Goal: Task Accomplishment & Management: Complete application form

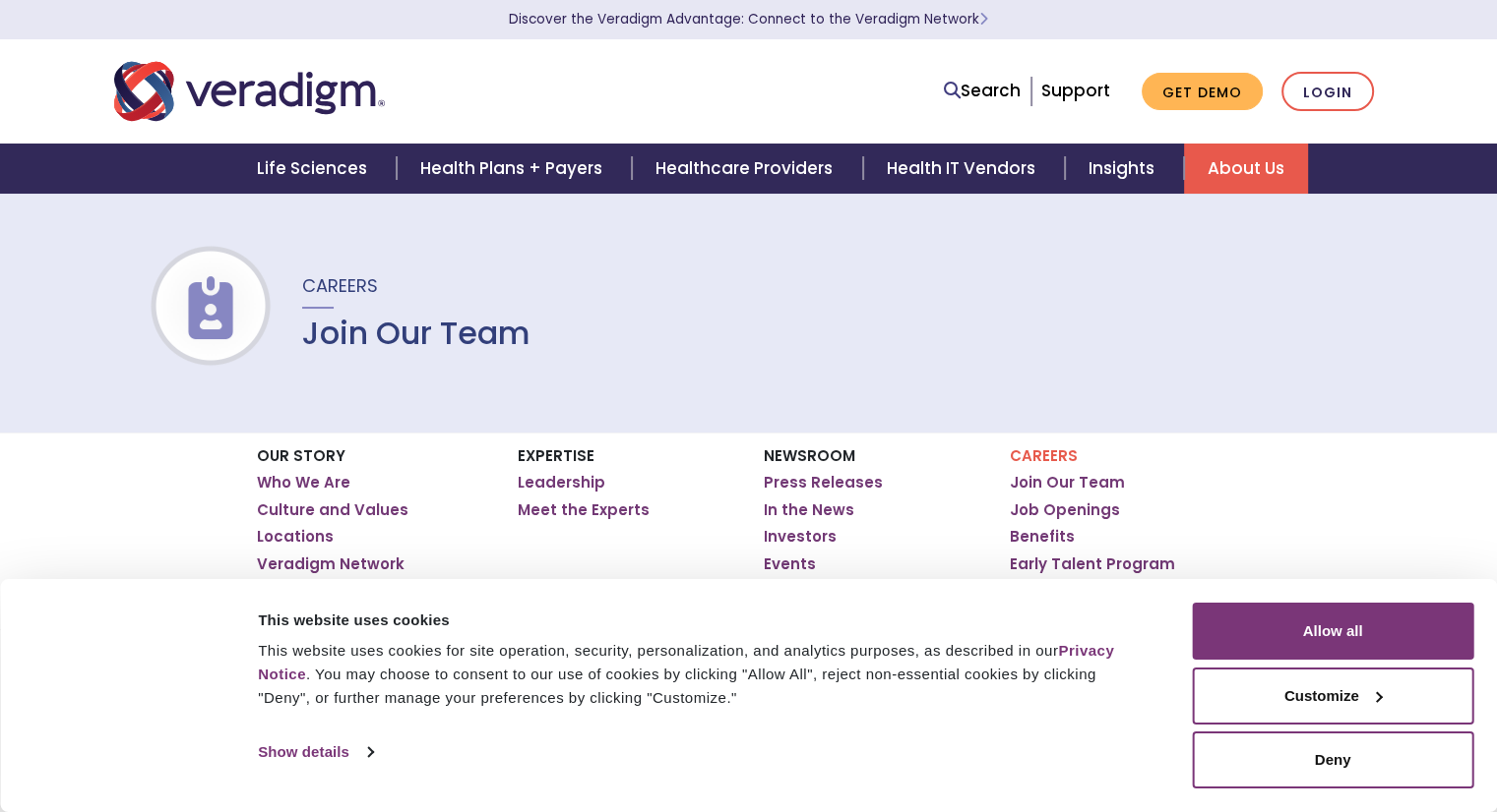
click at [258, 476] on link "Who We Are" at bounding box center [303, 483] width 93 height 20
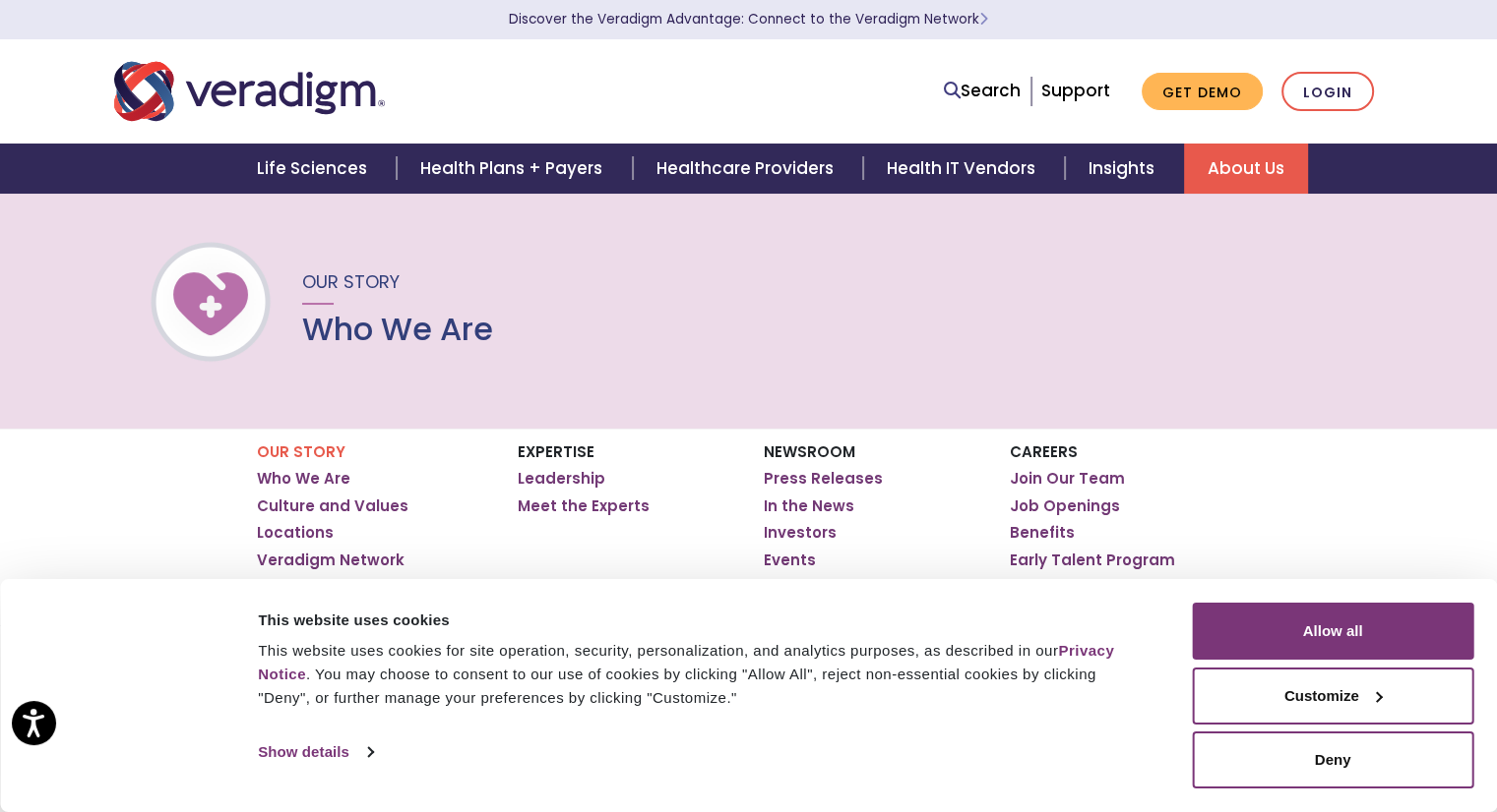
scroll to position [4, 0]
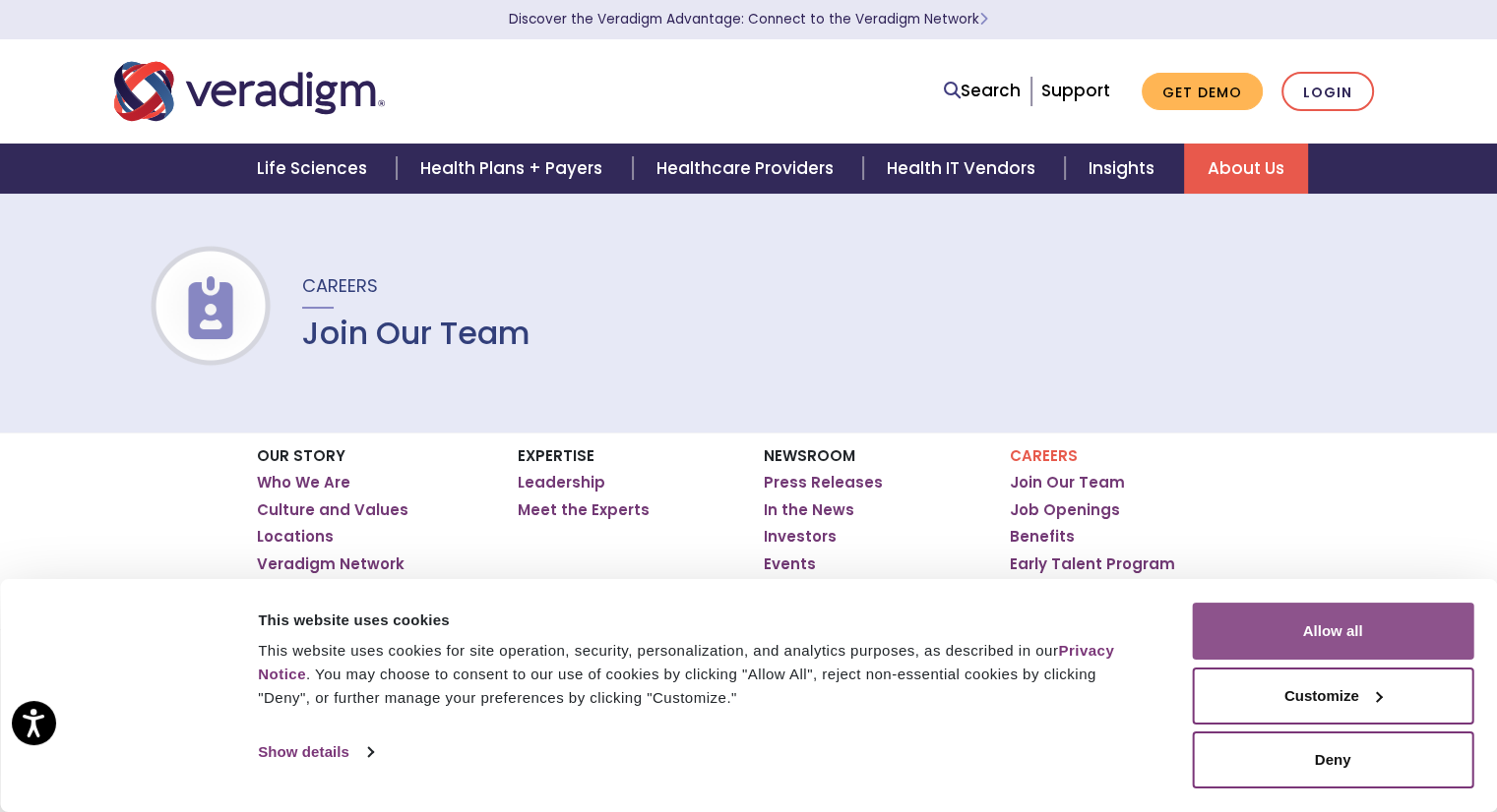
click at [1291, 654] on button "Allow all" at bounding box center [1333, 632] width 281 height 57
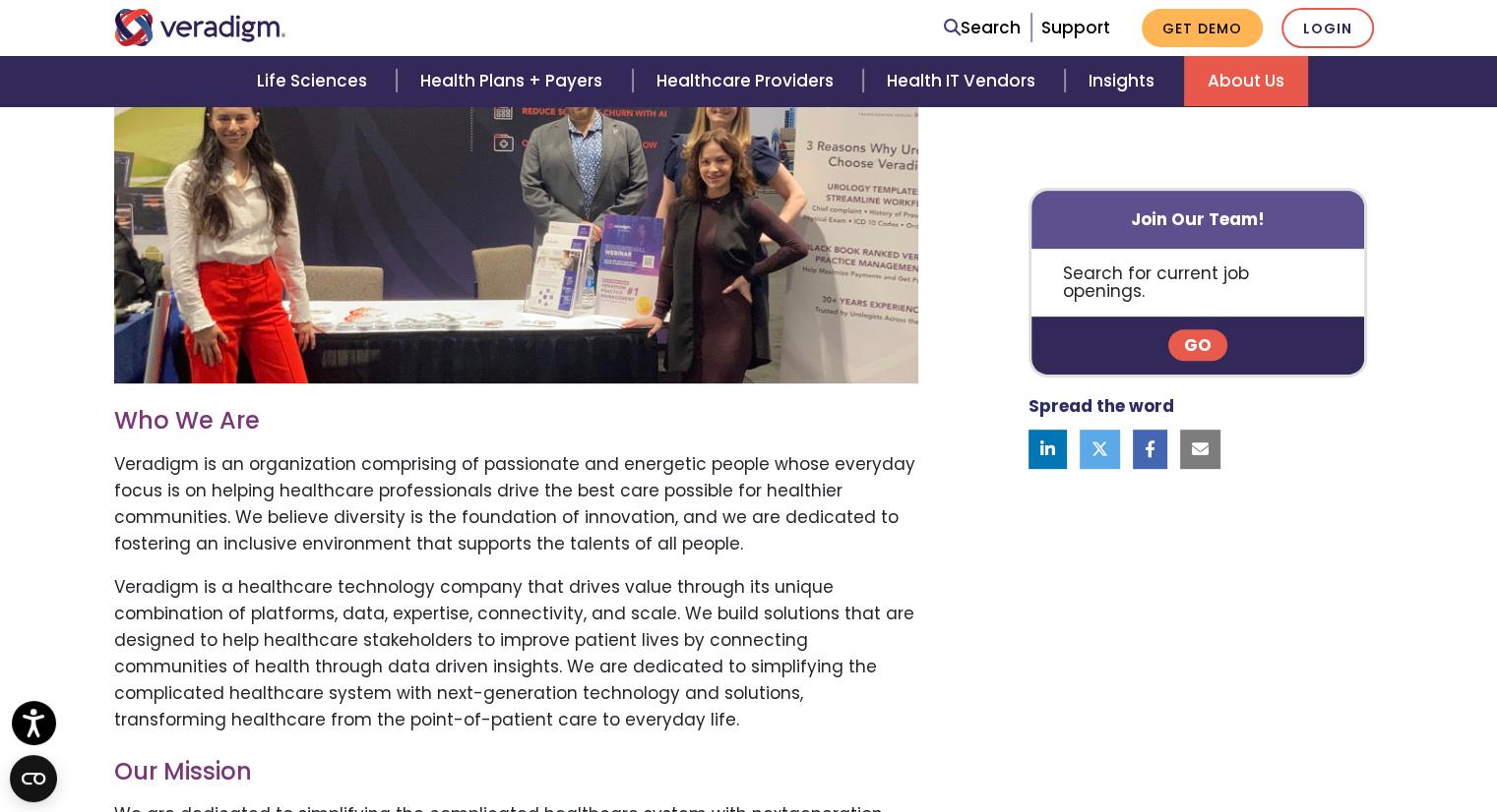
scroll to position [712, 0]
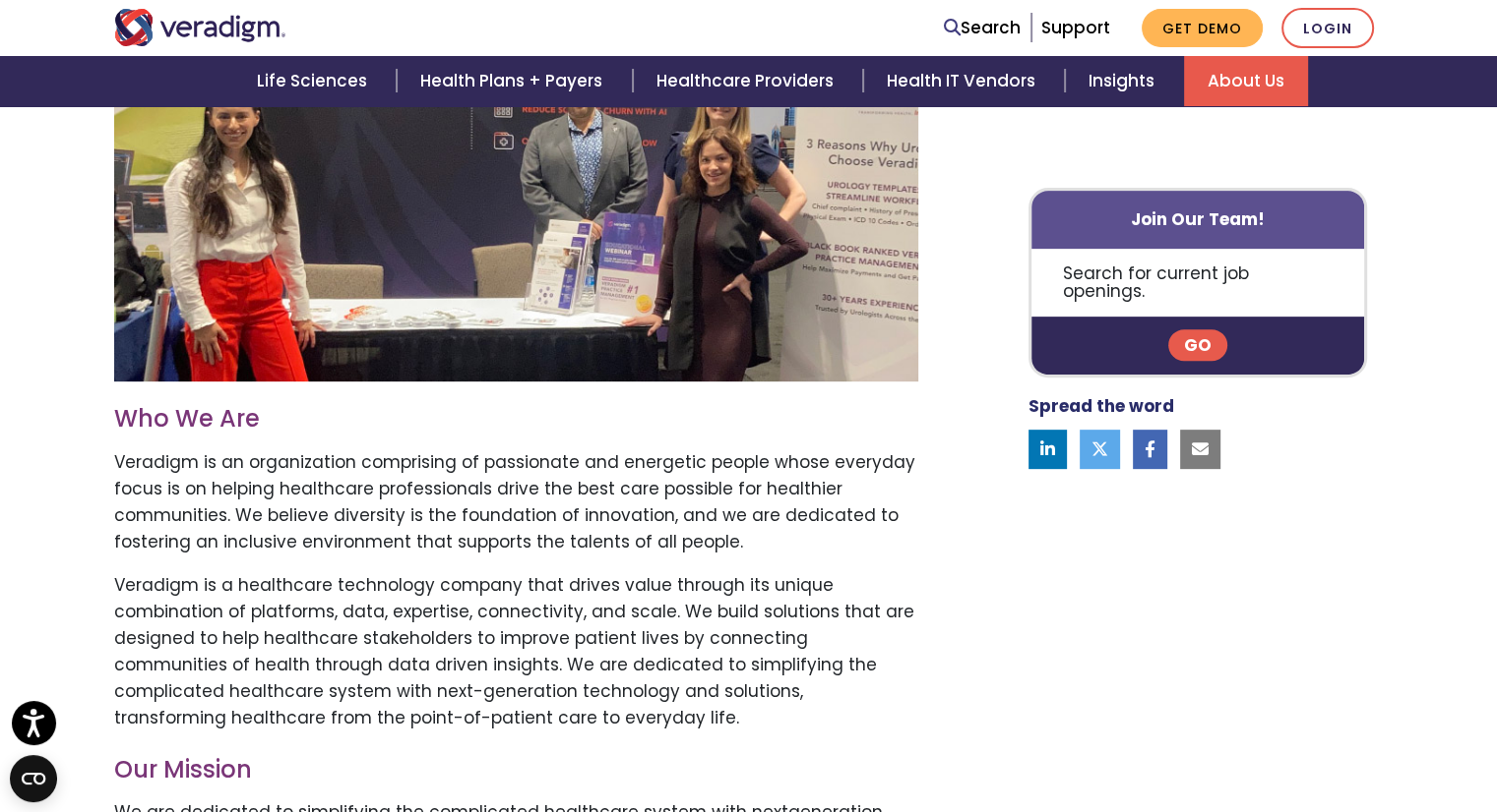
click at [1189, 331] on link "Go" at bounding box center [1198, 347] width 59 height 32
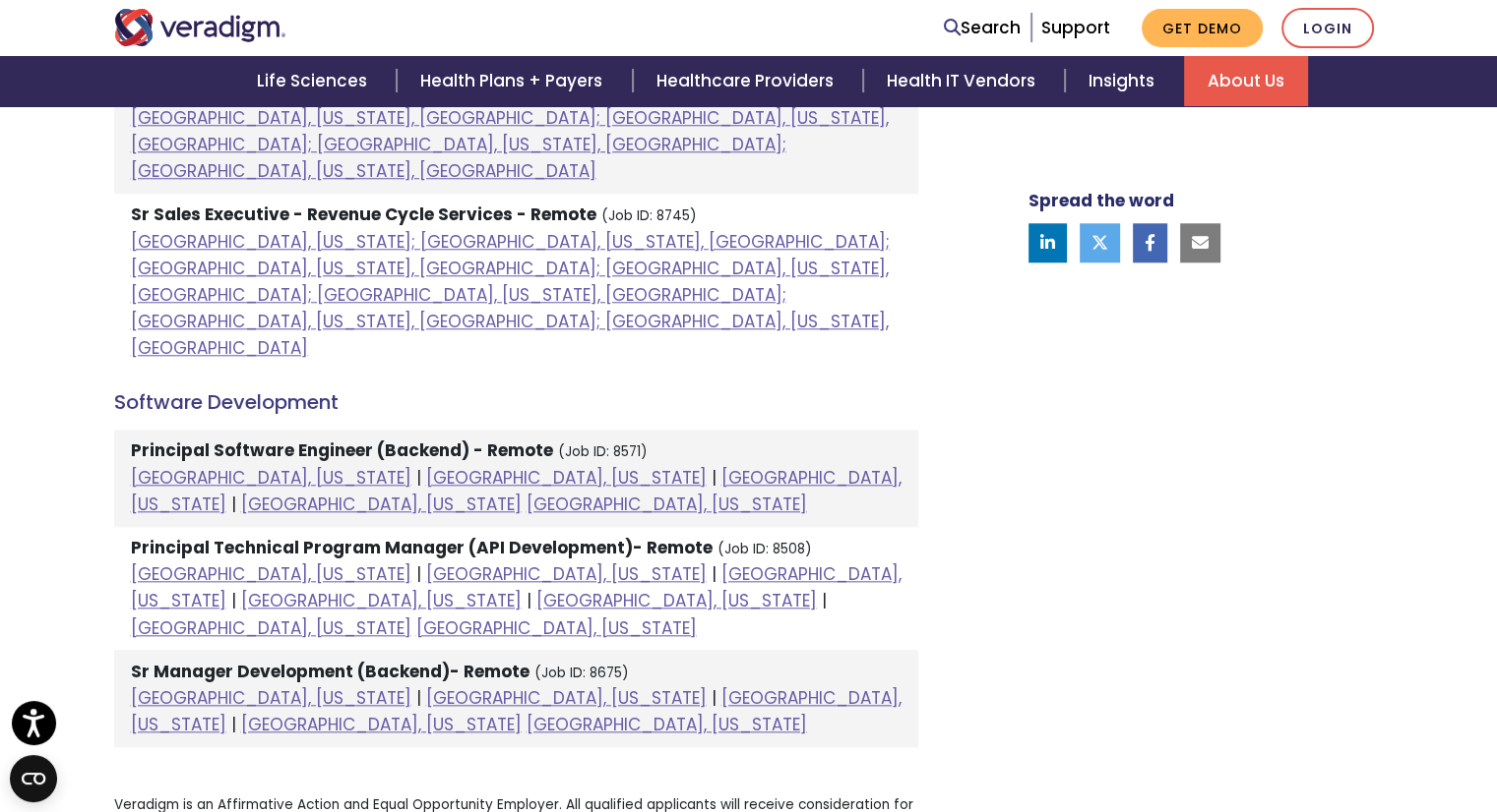
scroll to position [1852, 0]
